Goal: Information Seeking & Learning: Learn about a topic

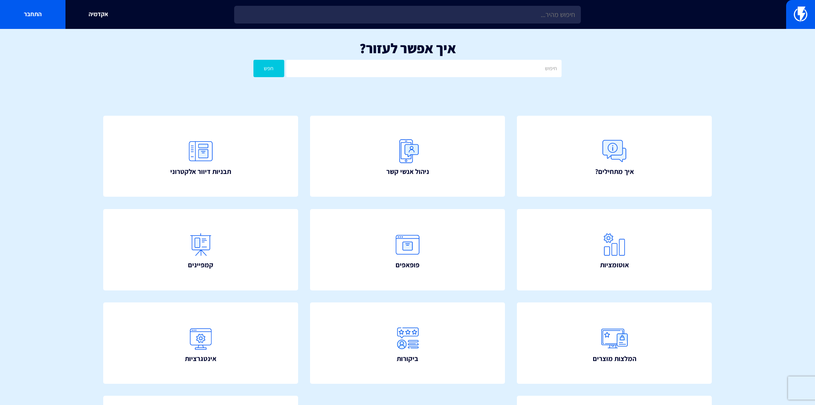
click at [407, 243] on img at bounding box center [407, 244] width 31 height 31
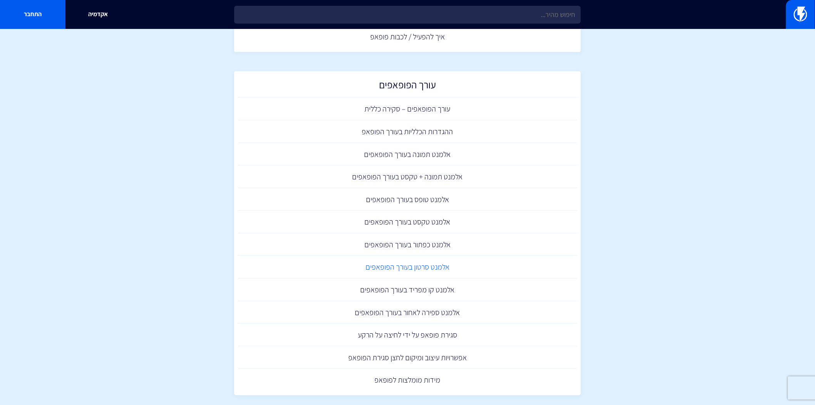
scroll to position [128, 0]
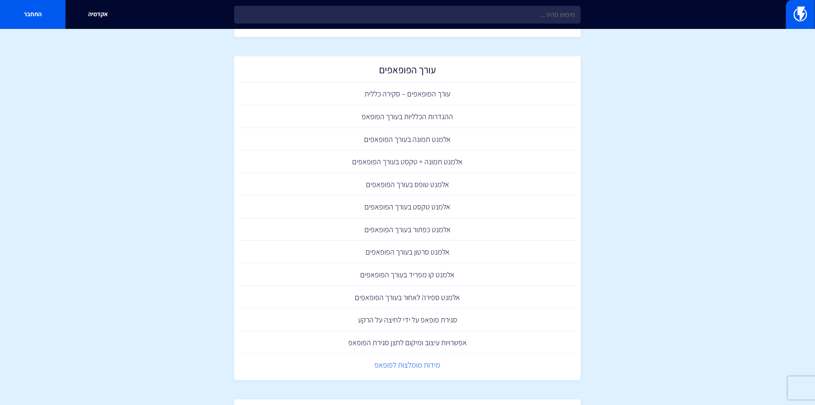
click at [418, 364] on link "מידות מומלצות לפופאפ" at bounding box center [407, 364] width 339 height 23
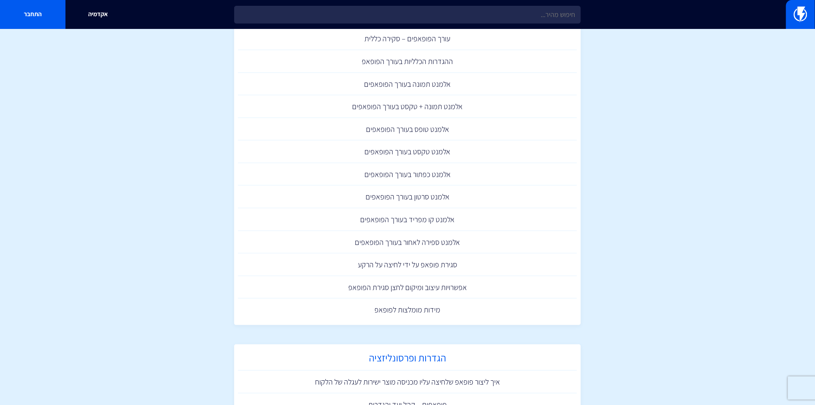
scroll to position [299, 0]
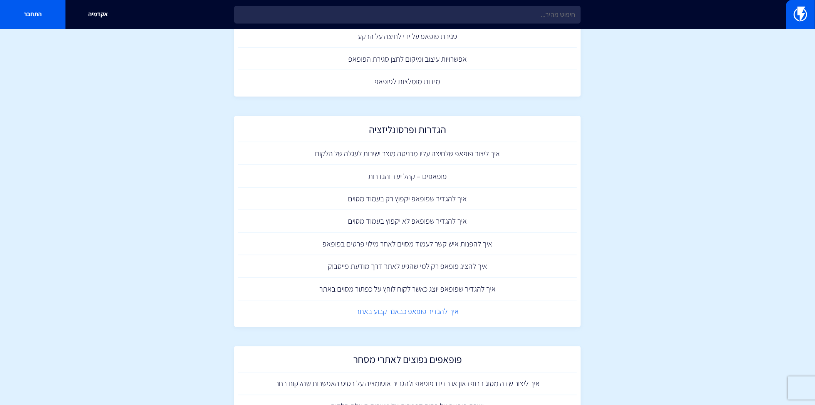
scroll to position [428, 0]
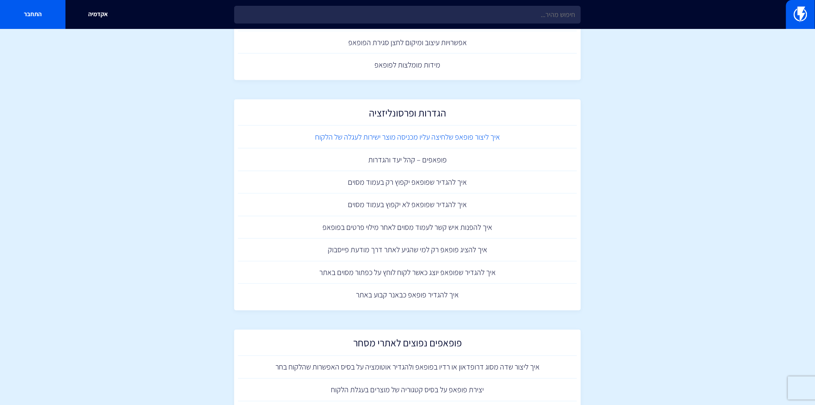
click at [479, 140] on link "איך ליצור פופאפ שלחיצה עליו מכניסה מוצר ישירות לעגלה של הלקוח" at bounding box center [407, 137] width 339 height 23
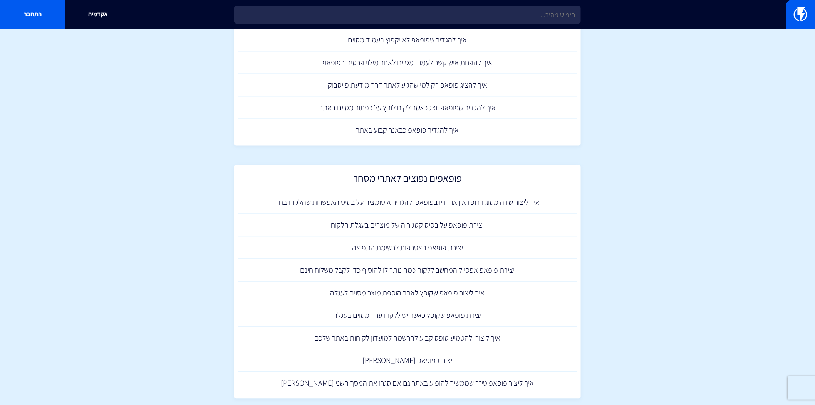
scroll to position [678, 0]
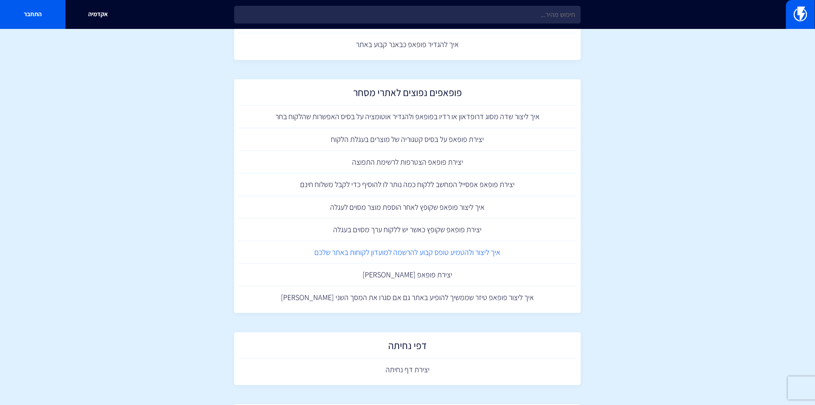
click at [406, 253] on link "איך ליצור ולהטמיע טופס קבוע להרשמה למועדון לקוחות באתר שלכם" at bounding box center [407, 252] width 339 height 23
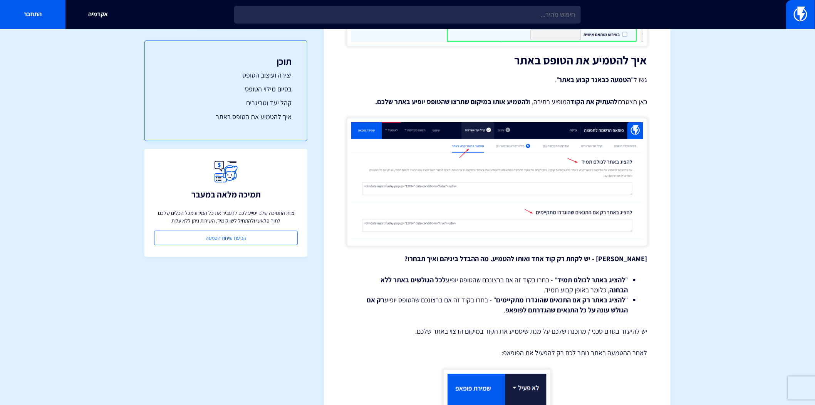
scroll to position [2391, 0]
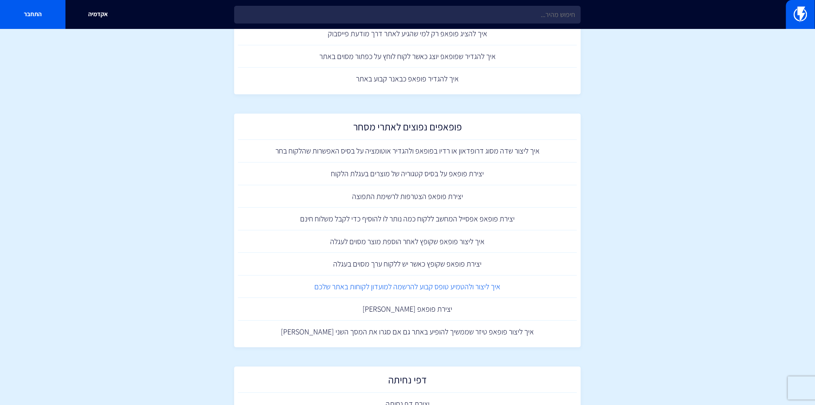
scroll to position [629, 0]
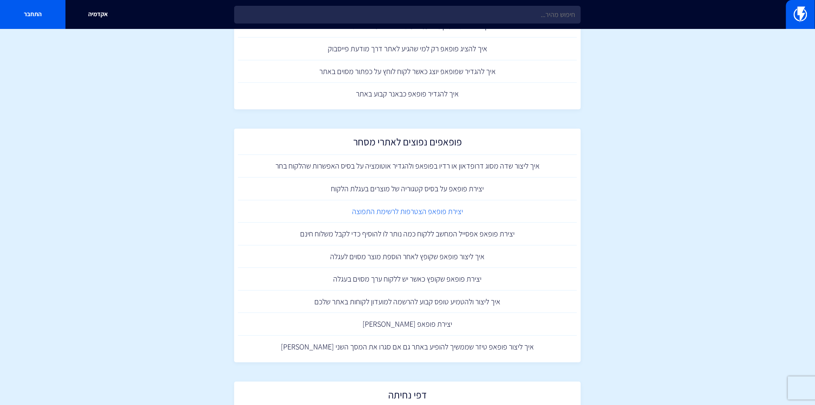
click at [411, 208] on link "יצירת פופאפ הצטרפות לרשימת התפוצה" at bounding box center [407, 211] width 339 height 23
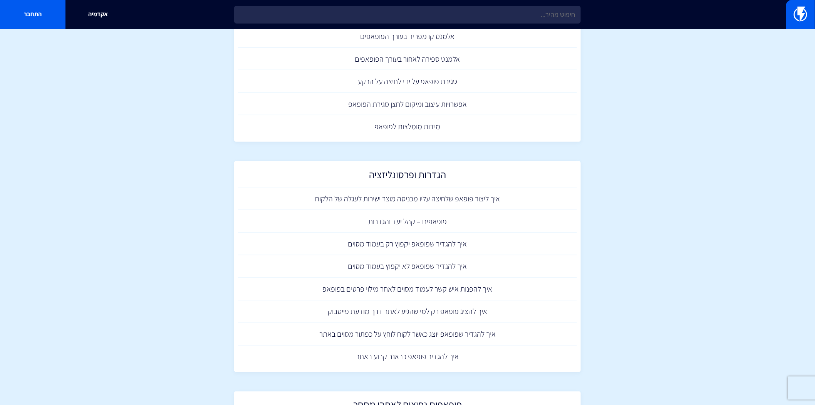
scroll to position [387, 0]
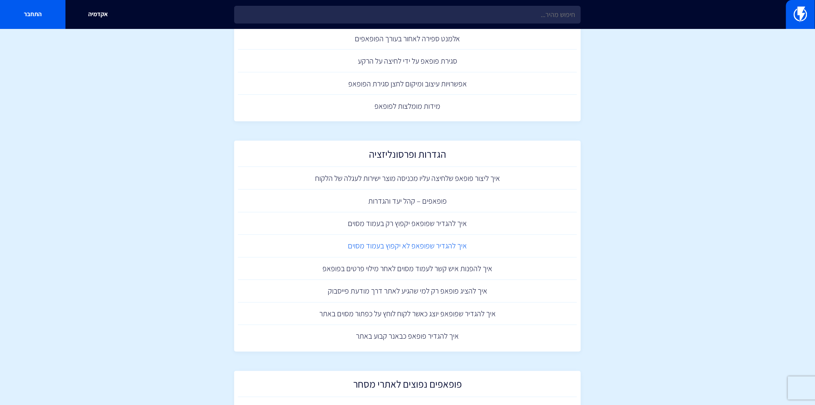
click at [437, 243] on link "איך להגדיר שפופאפ לא יקפוץ בעמוד מסוים" at bounding box center [407, 246] width 339 height 23
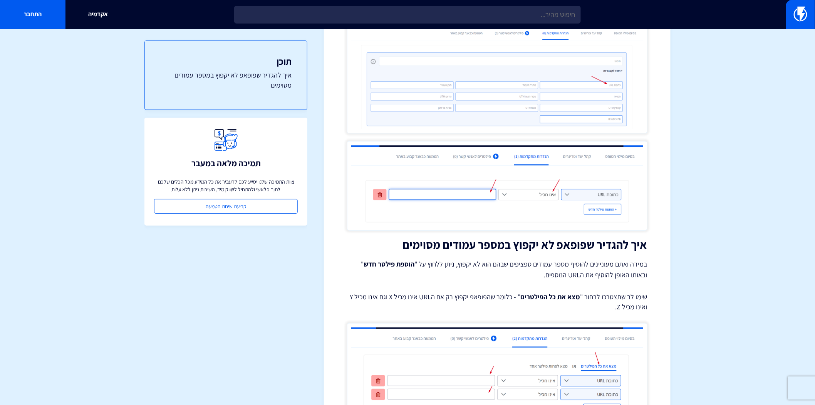
scroll to position [342, 0]
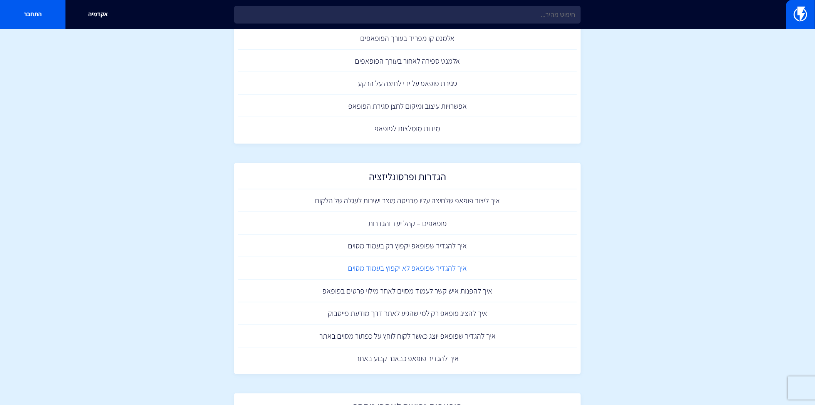
scroll to position [385, 0]
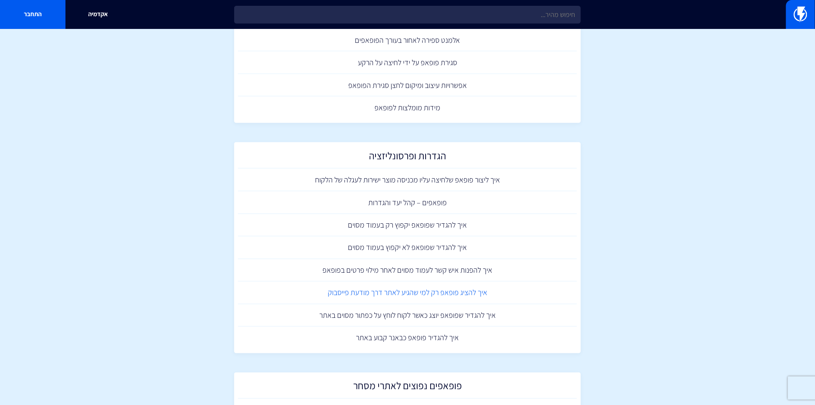
click at [463, 297] on link "איך להציג פופאפ רק למי שהגיע לאתר דרך מודעת פייסבוק" at bounding box center [407, 292] width 339 height 23
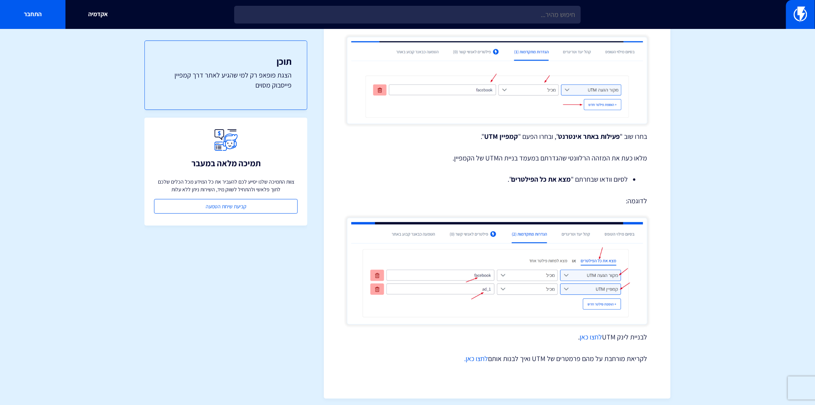
scroll to position [498, 0]
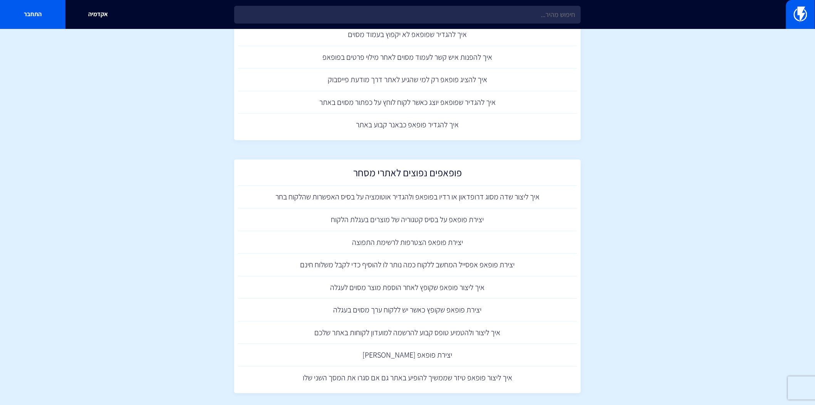
scroll to position [599, 0]
click at [465, 289] on link "איך ליצור פופאפ שקופץ לאחר הוספת מוצר מסוים לעגלה" at bounding box center [407, 286] width 339 height 23
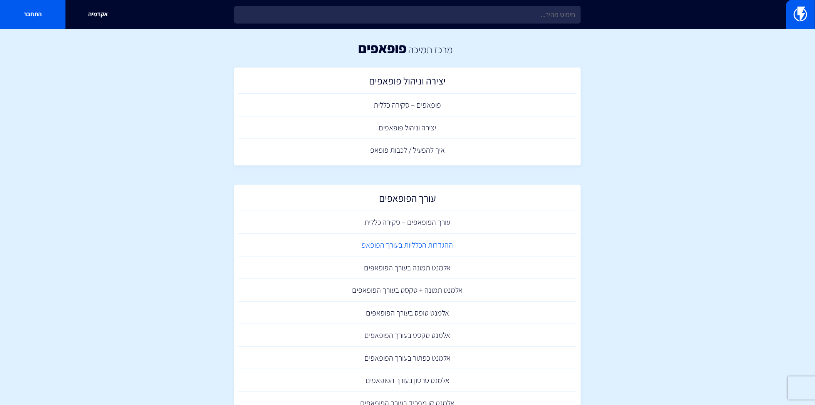
click at [441, 237] on link "ההגדרות הכלליות בעורך הפופאפ" at bounding box center [407, 244] width 339 height 23
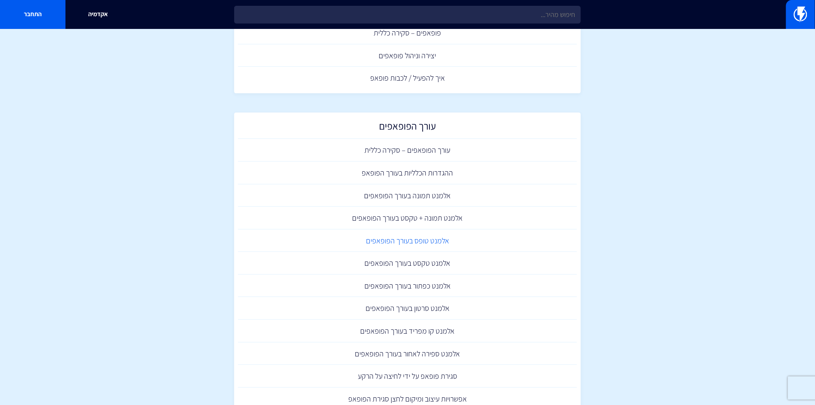
scroll to position [86, 0]
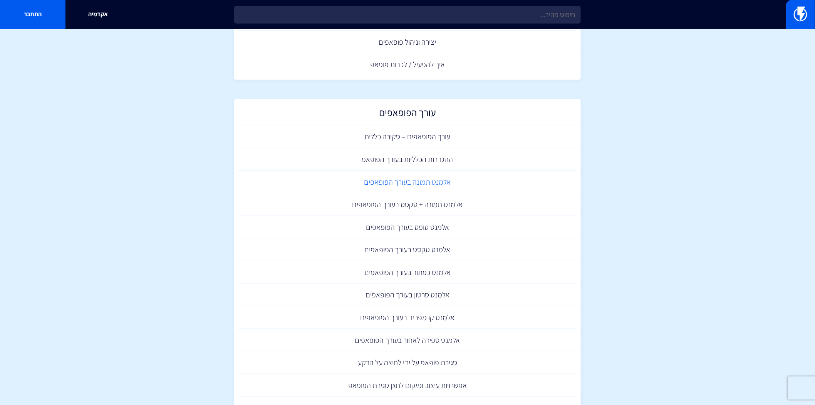
click at [419, 183] on link "אלמנט תמונה בעורך הפופאפים" at bounding box center [407, 182] width 339 height 23
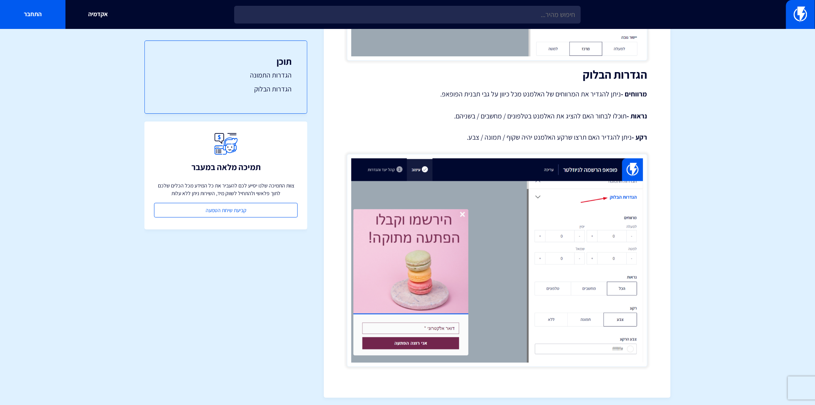
scroll to position [744, 0]
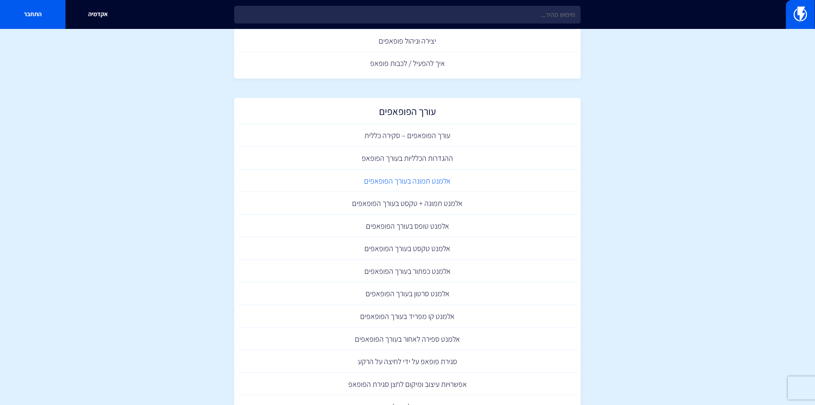
scroll to position [129, 0]
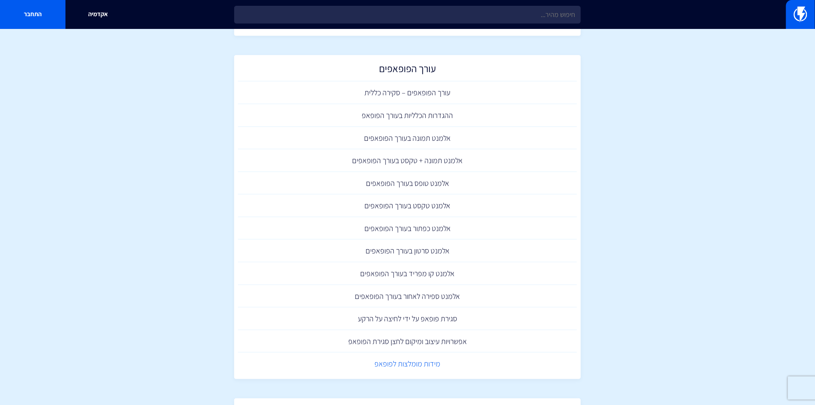
click at [388, 362] on link "מידות מומלצות לפופאפ" at bounding box center [407, 363] width 339 height 23
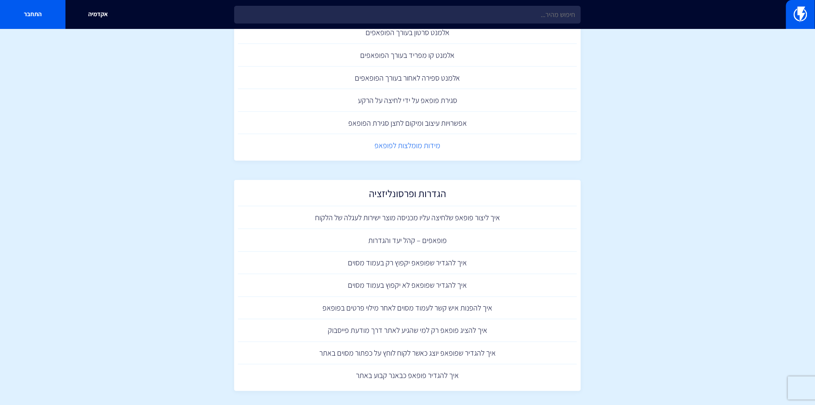
scroll to position [772, 0]
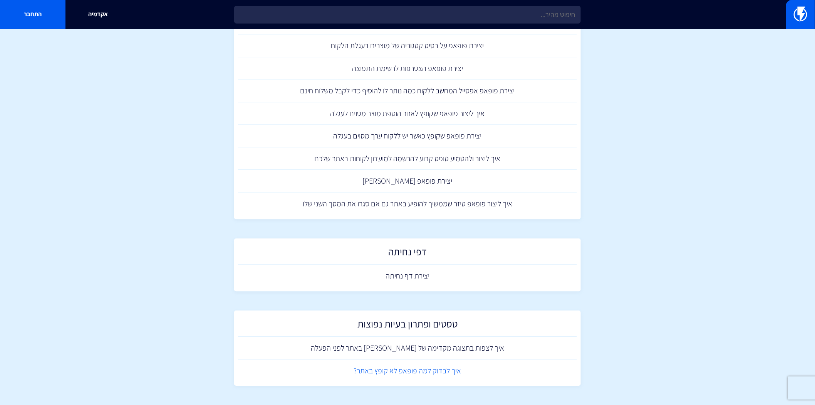
click at [421, 363] on link "איך לבדוק למה פופאפ לא קופץ באתר?" at bounding box center [407, 370] width 339 height 23
